Goal: Purchase product/service

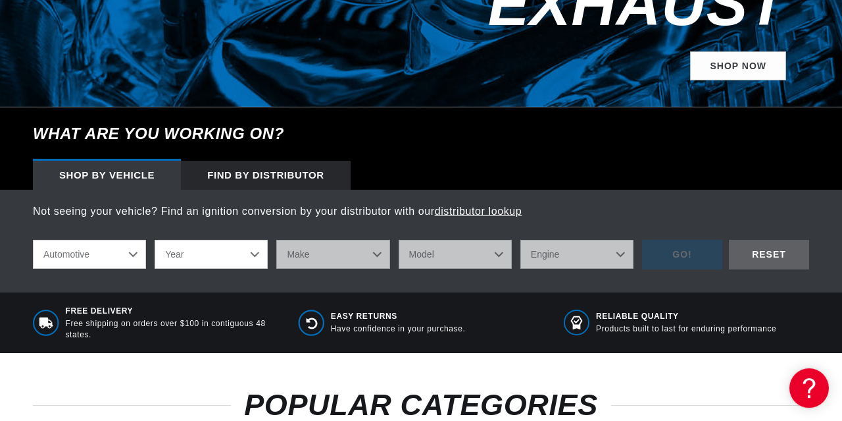
scroll to position [361, 0]
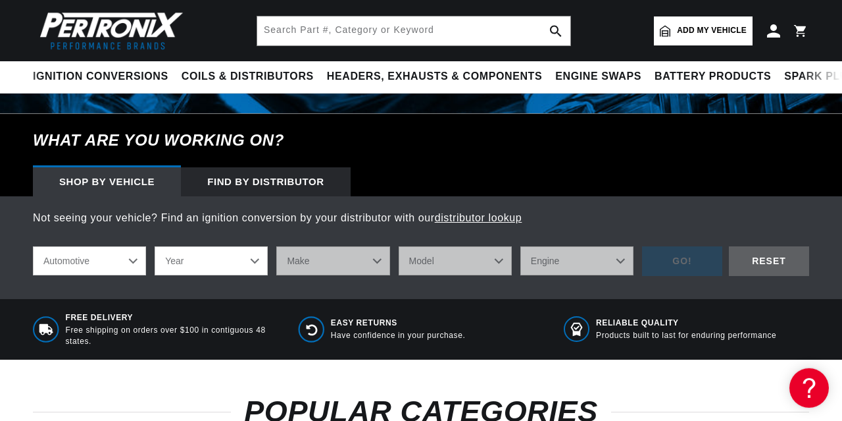
click at [155, 246] on select "Year [DATE] 2025 2024 2023 2022 2021 2020 2019 2018 2017 2016 2015 2014 2013 20…" at bounding box center [211, 260] width 113 height 29
select select "1978"
click option "1978" at bounding box center [0, 0] width 0 height 0
select select "1978"
click at [276, 246] on select "Make Alfa Romeo American Motors Audi Avanti BMW Buick Cadillac Checker Chevrole…" at bounding box center [332, 260] width 113 height 29
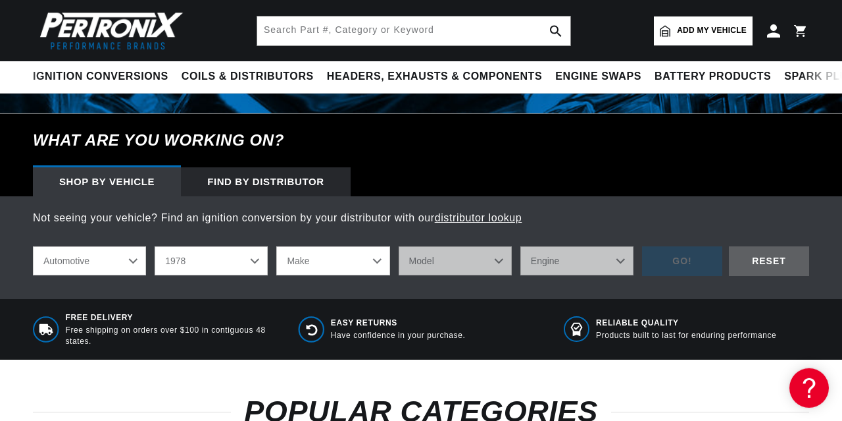
select select "International"
click option "International" at bounding box center [0, 0] width 0 height 0
select select "International"
click at [399, 246] on select "Model Scout II" at bounding box center [455, 260] width 113 height 29
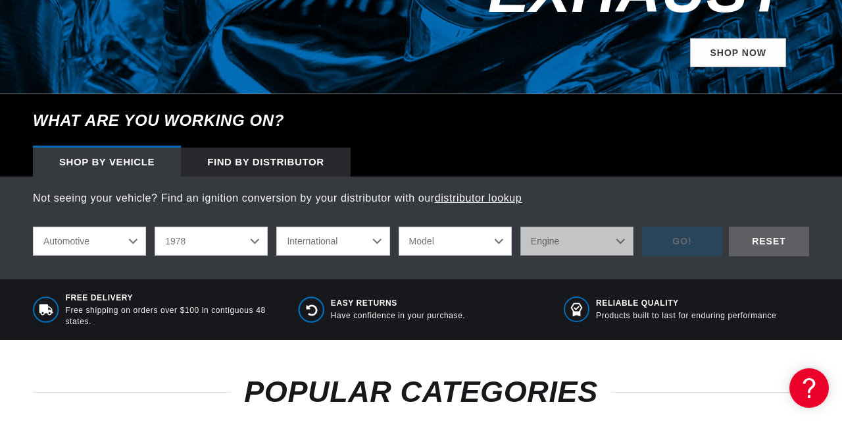
scroll to position [384, 0]
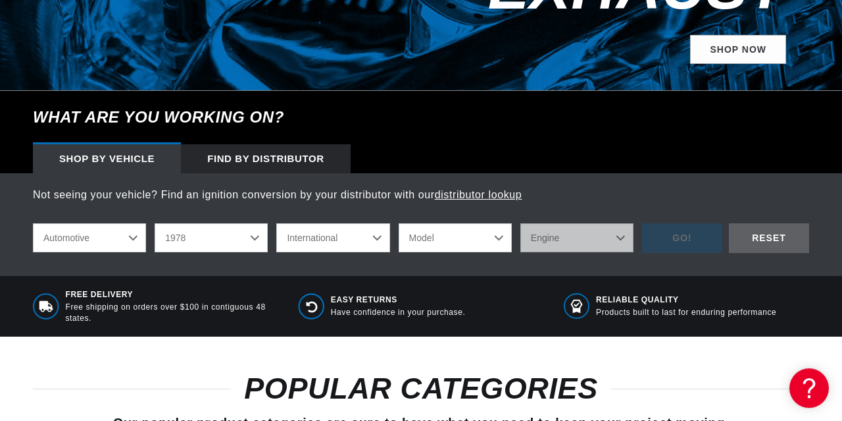
click at [399, 223] on select "Model Scout II" at bounding box center [455, 237] width 113 height 29
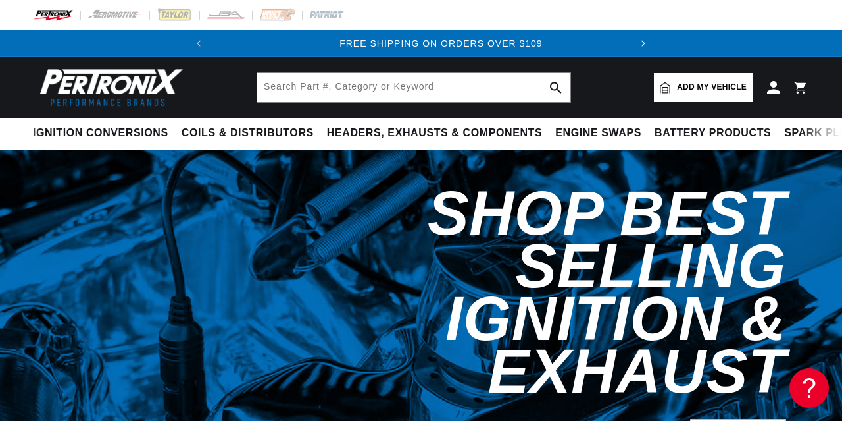
scroll to position [0, 399]
